Goal: Task Accomplishment & Management: Manage account settings

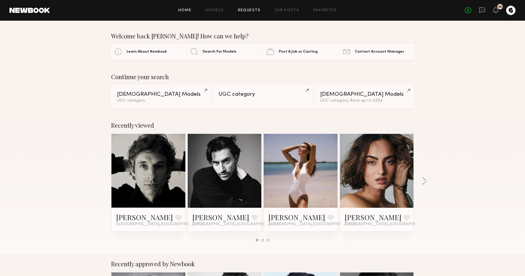
click at [249, 12] on link "Requests" at bounding box center [249, 11] width 23 height 4
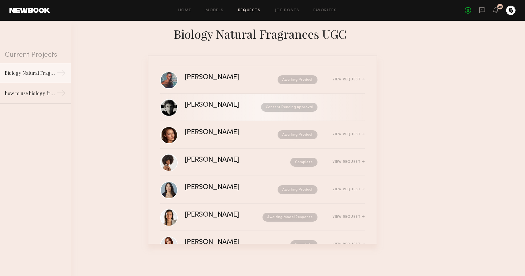
click at [233, 107] on div "[PERSON_NAME]" at bounding box center [217, 105] width 65 height 7
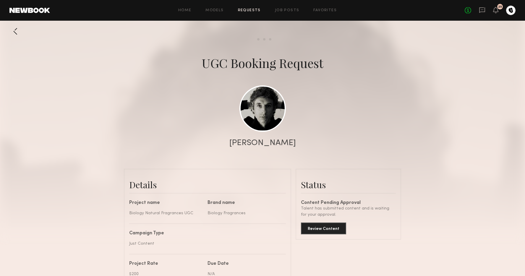
scroll to position [516, 0]
click at [317, 232] on button "Review Content" at bounding box center [323, 228] width 45 height 12
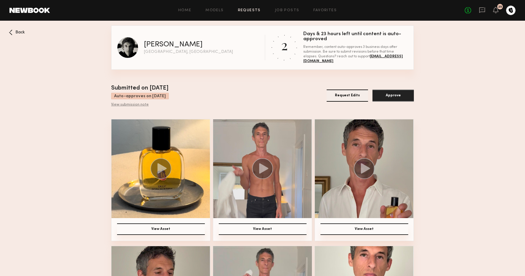
click at [161, 183] on img at bounding box center [160, 168] width 99 height 99
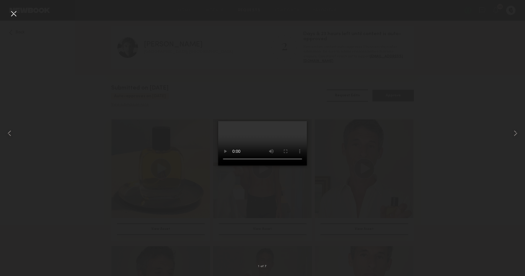
click at [354, 213] on div at bounding box center [262, 133] width 525 height 248
click at [516, 132] on common-icon at bounding box center [515, 133] width 9 height 9
click at [513, 134] on common-icon at bounding box center [515, 133] width 9 height 9
click at [518, 135] on common-icon at bounding box center [515, 133] width 9 height 9
click at [517, 131] on common-icon at bounding box center [515, 133] width 9 height 9
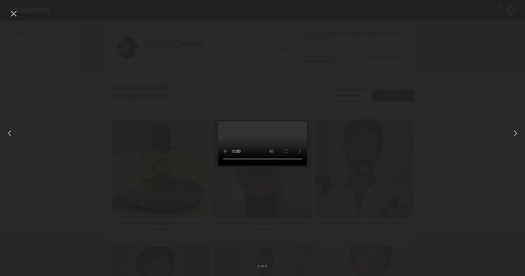
click at [516, 135] on common-icon at bounding box center [515, 133] width 9 height 9
click at [514, 134] on common-icon at bounding box center [515, 133] width 9 height 9
click at [516, 135] on common-icon at bounding box center [515, 133] width 9 height 9
click at [520, 135] on common-icon at bounding box center [515, 133] width 9 height 9
